Goal: Task Accomplishment & Management: Use online tool/utility

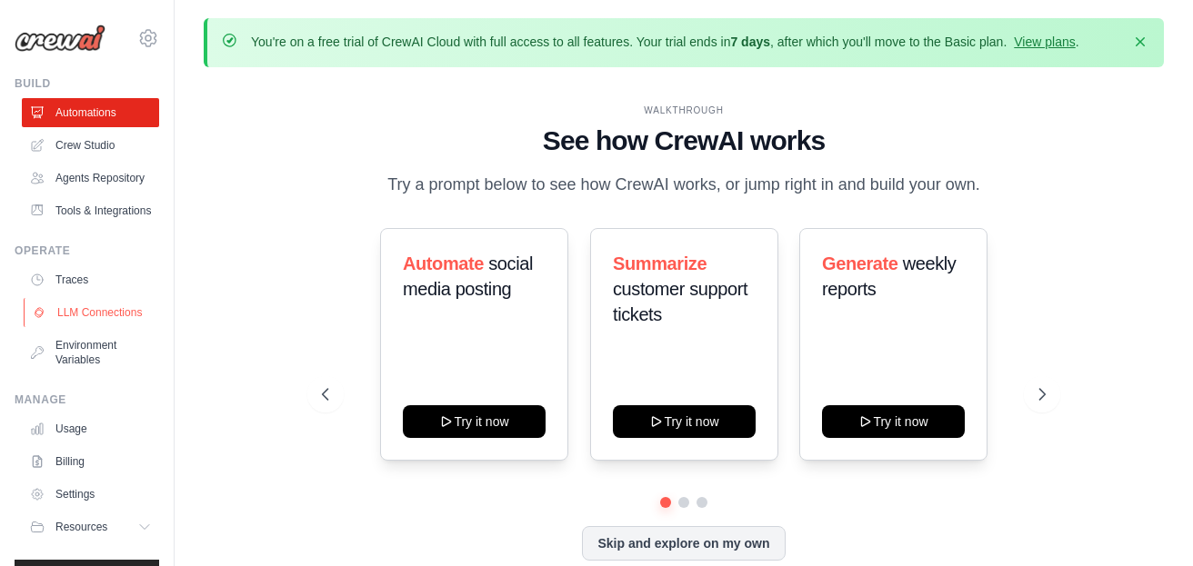
click at [79, 311] on link "LLM Connections" at bounding box center [92, 312] width 137 height 29
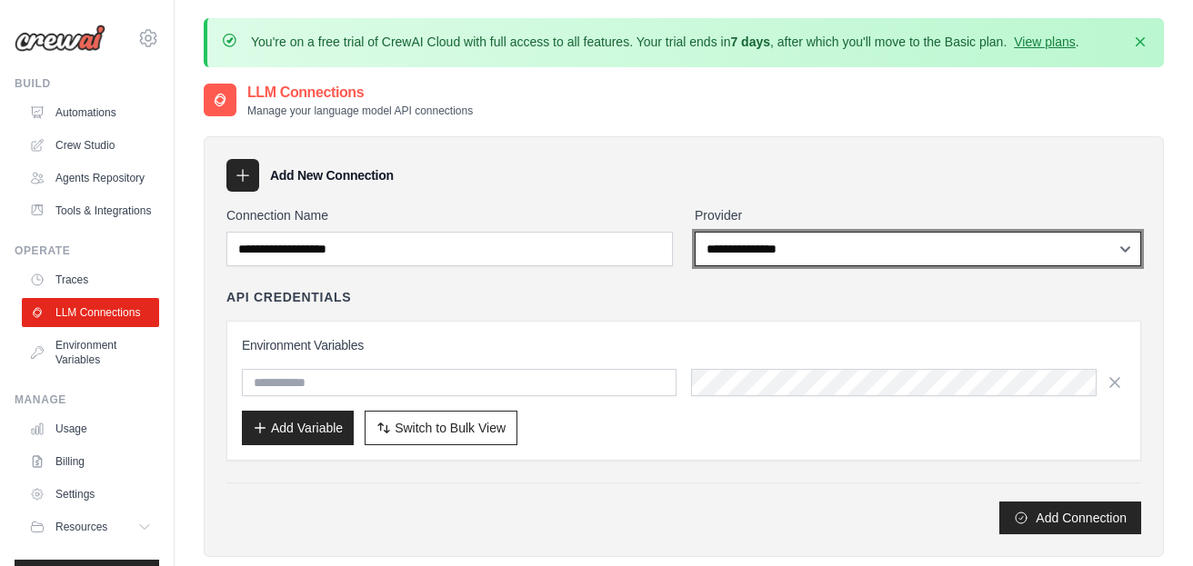
click at [756, 241] on select "**********" at bounding box center [917, 249] width 446 height 35
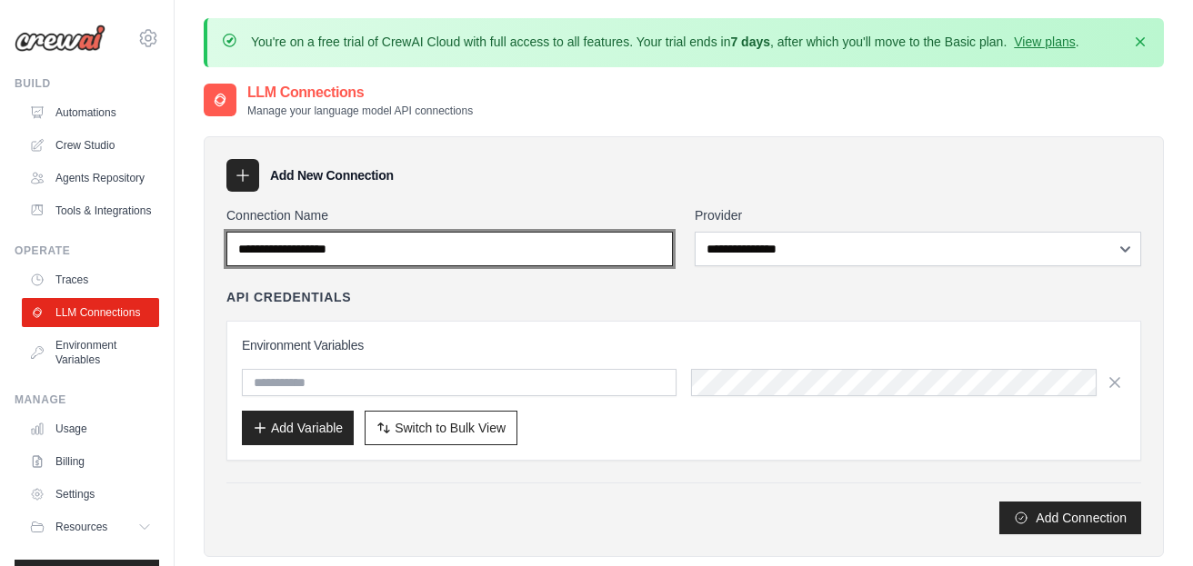
click at [442, 260] on input "Connection Name" at bounding box center [449, 249] width 446 height 35
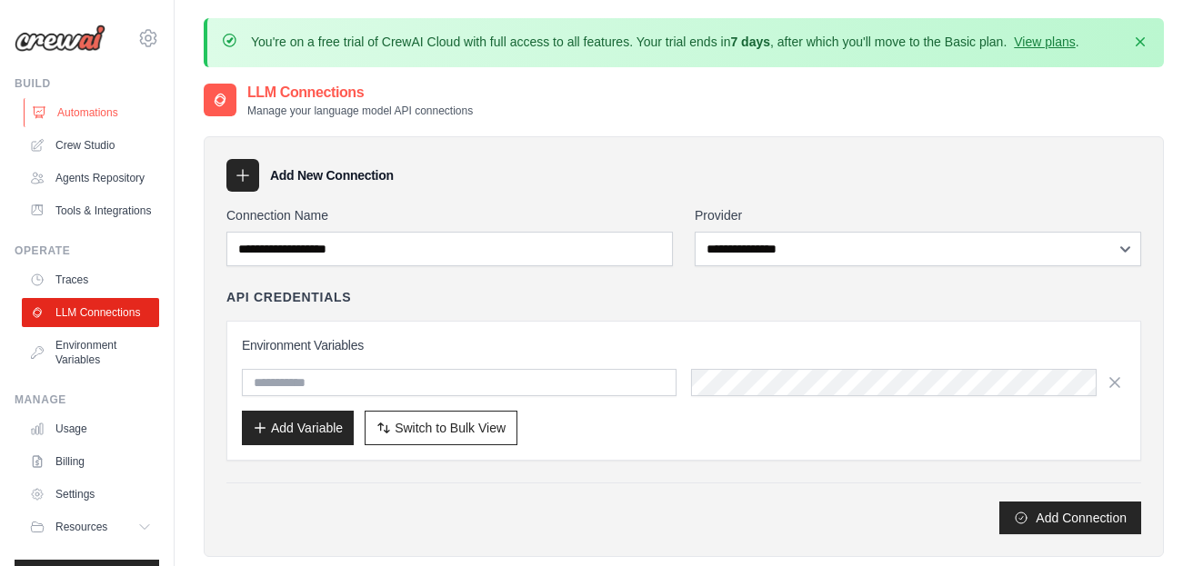
click at [55, 115] on link "Automations" at bounding box center [92, 112] width 137 height 29
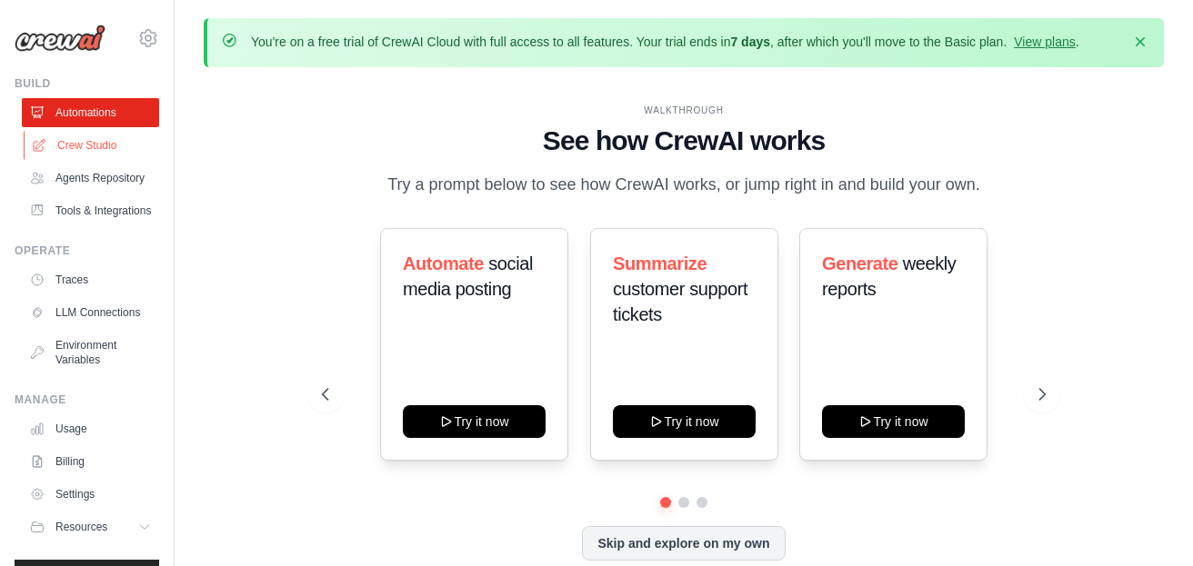
click at [93, 145] on link "Crew Studio" at bounding box center [92, 145] width 137 height 29
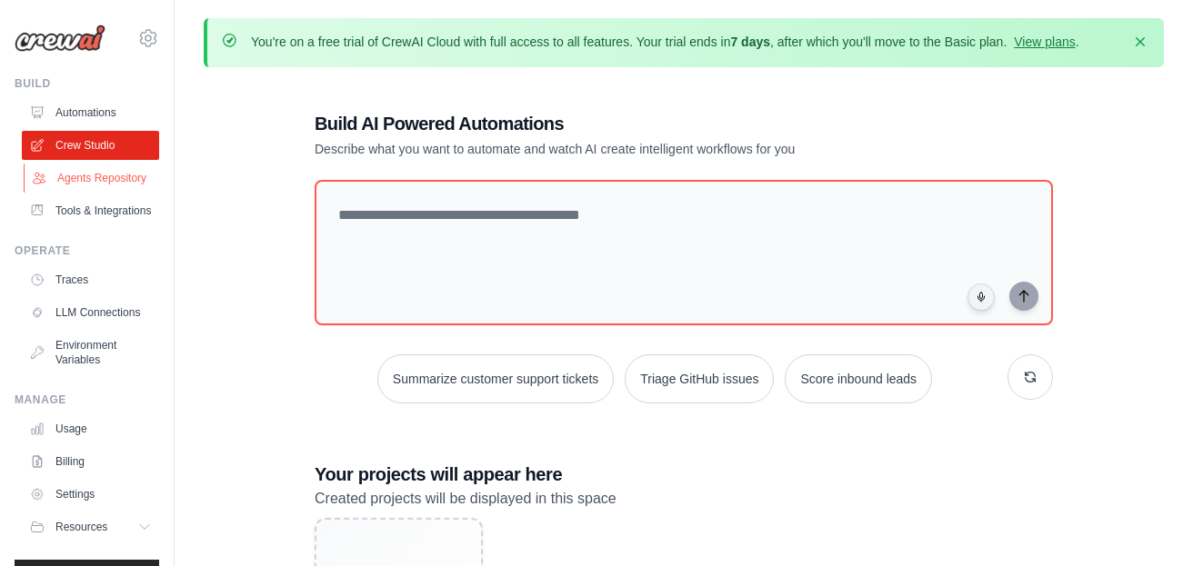
click at [92, 178] on link "Agents Repository" at bounding box center [92, 178] width 137 height 29
